Goal: Navigation & Orientation: Find specific page/section

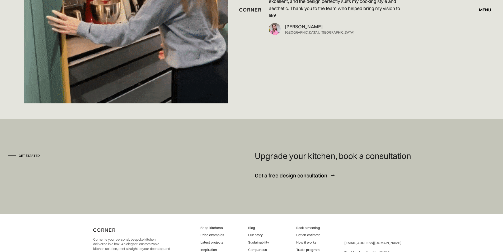
scroll to position [4046, 0]
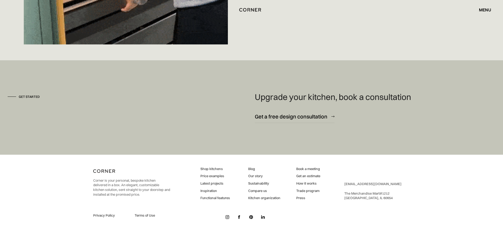
click at [265, 218] on img at bounding box center [263, 217] width 4 height 4
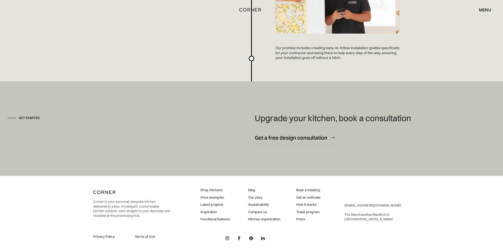
scroll to position [1416, 0]
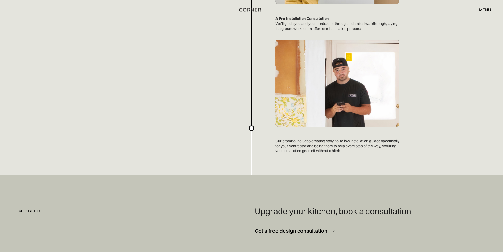
scroll to position [1416, 0]
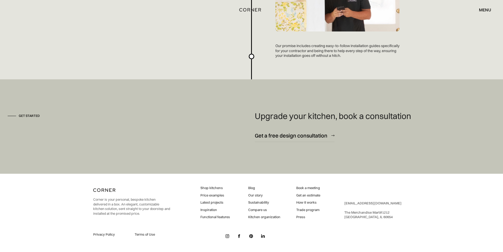
click at [227, 237] on img at bounding box center [228, 236] width 4 height 4
click at [237, 234] on link at bounding box center [239, 236] width 8 height 8
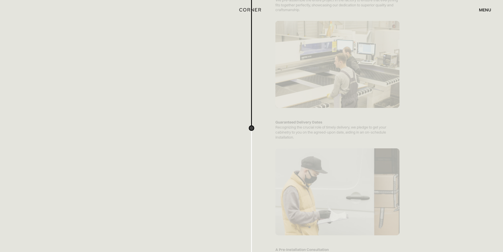
scroll to position [0, 0]
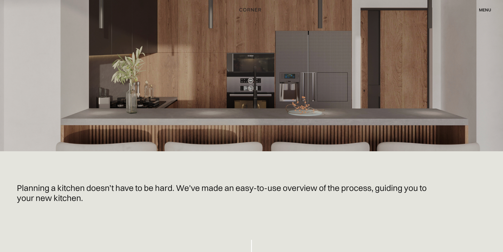
drag, startPoint x: 104, startPoint y: 166, endPoint x: 101, endPoint y: 16, distance: 149.6
